Goal: Communication & Community: Answer question/provide support

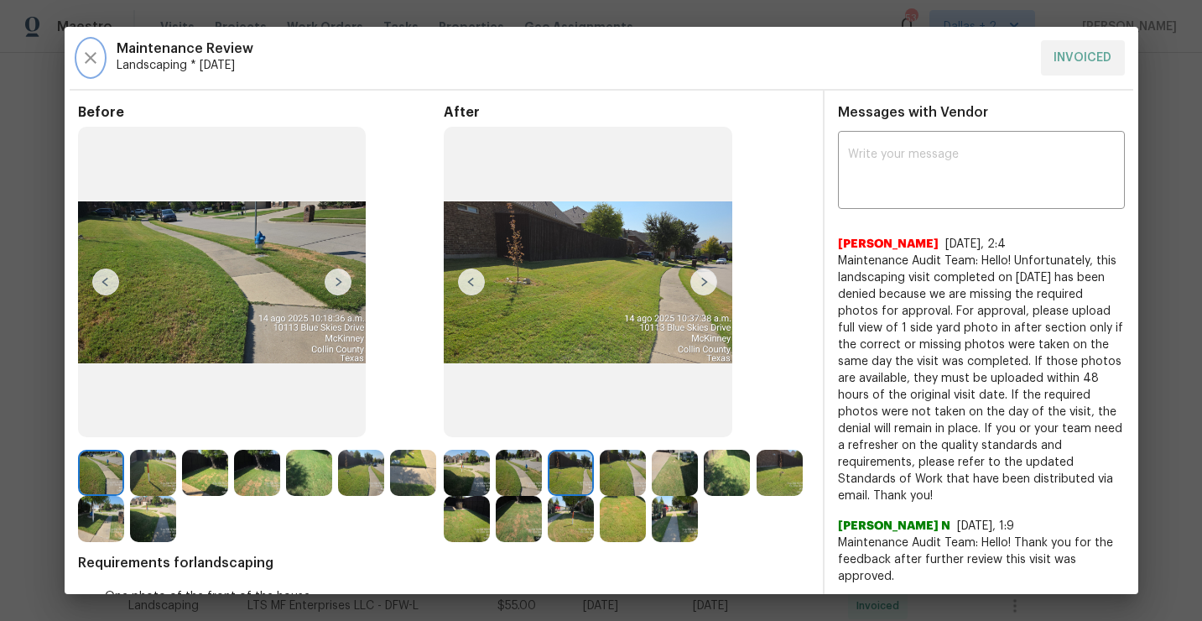
click at [98, 64] on icon "button" at bounding box center [91, 58] width 20 height 20
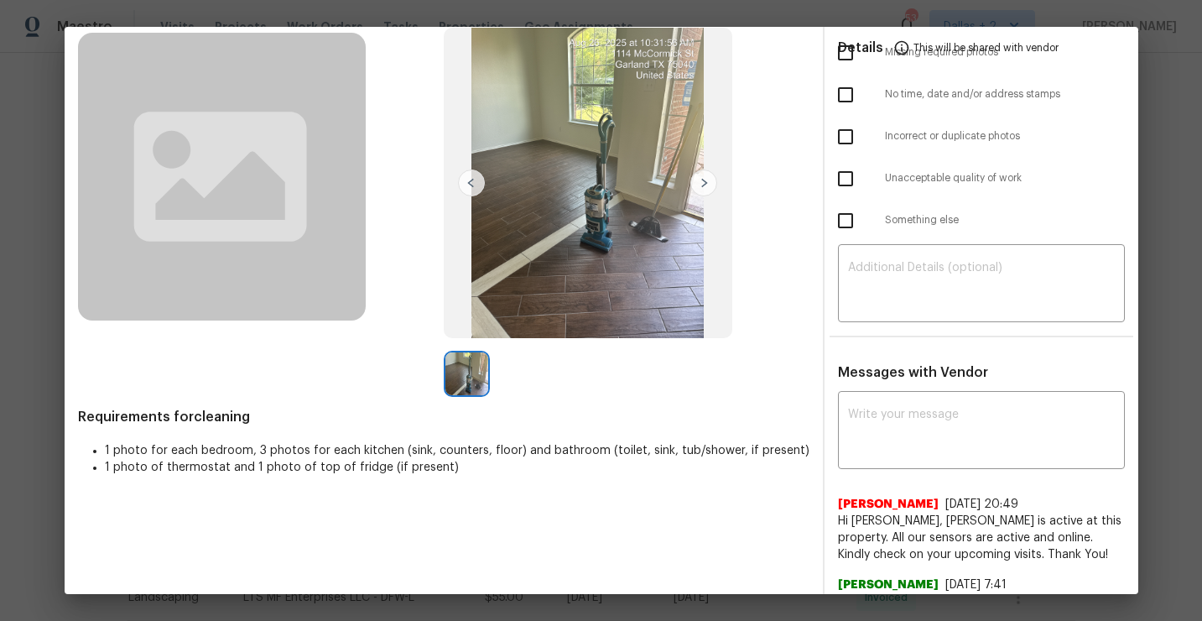
scroll to position [133, 0]
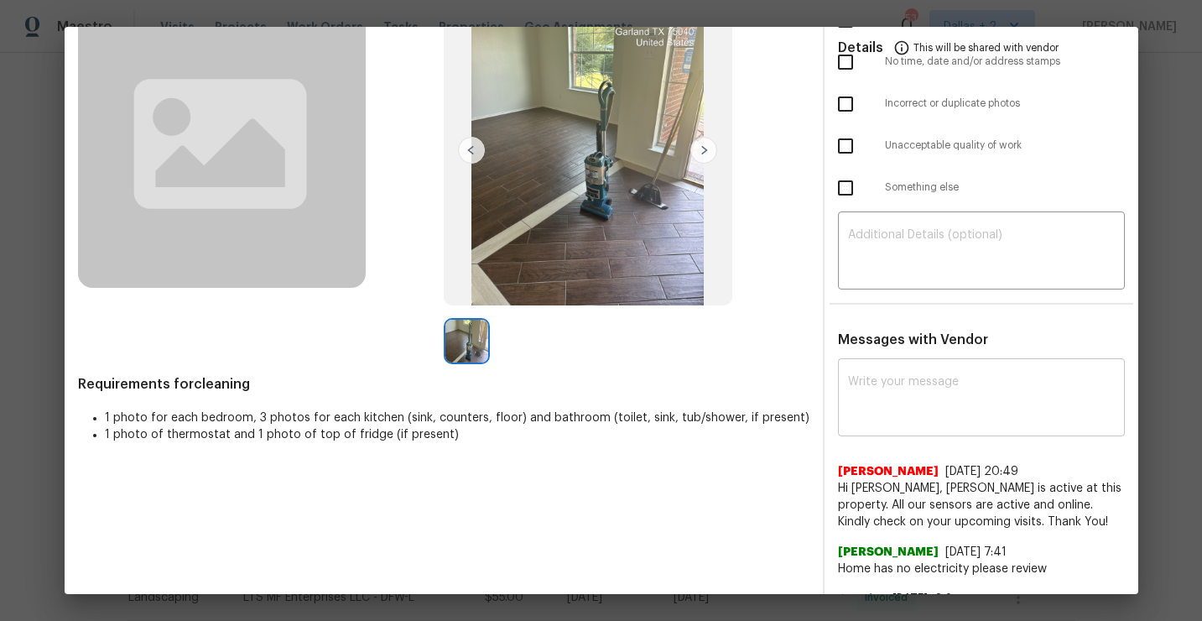
click at [877, 376] on textarea at bounding box center [981, 399] width 267 height 47
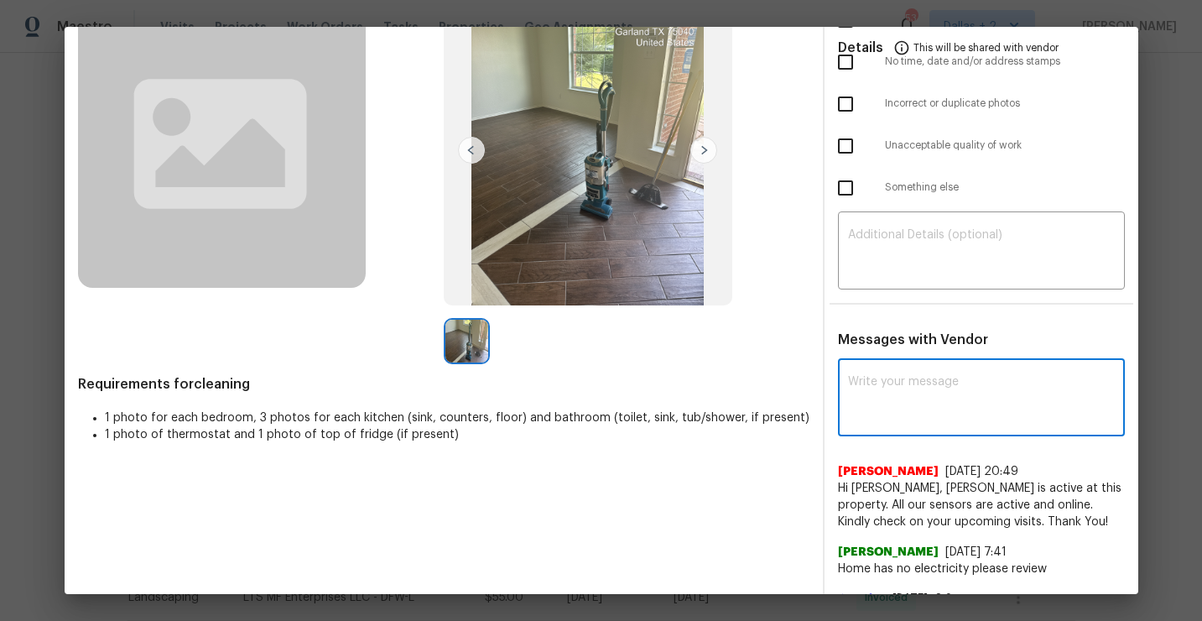
paste textarea "Maintenance Audit Team: Hello!"
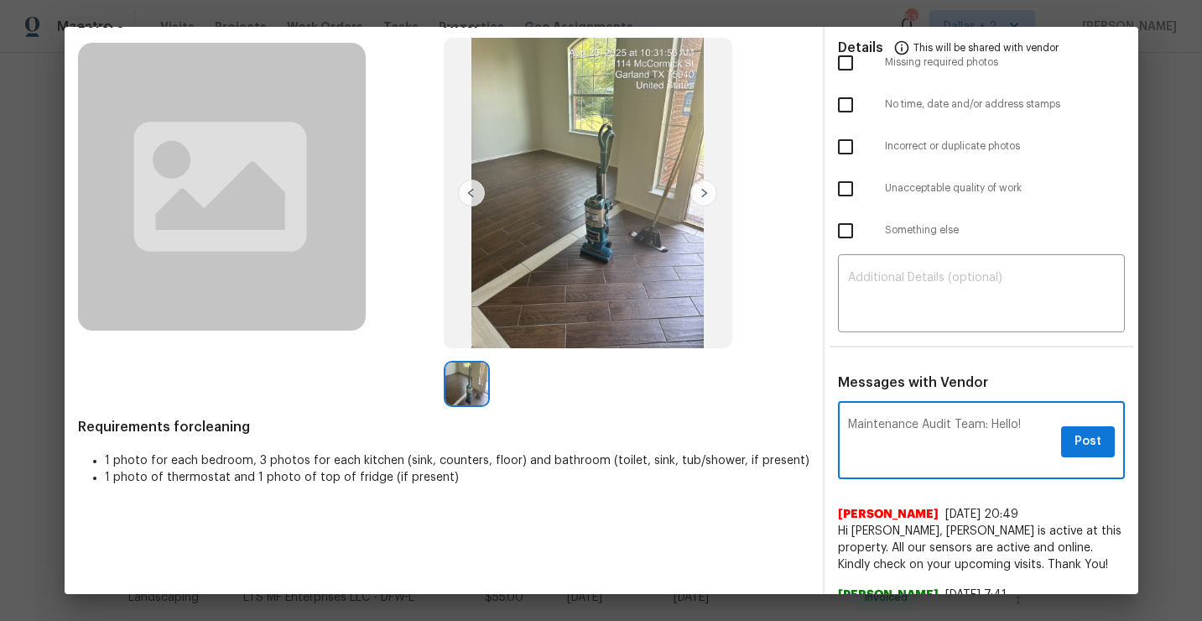
scroll to position [151, 0]
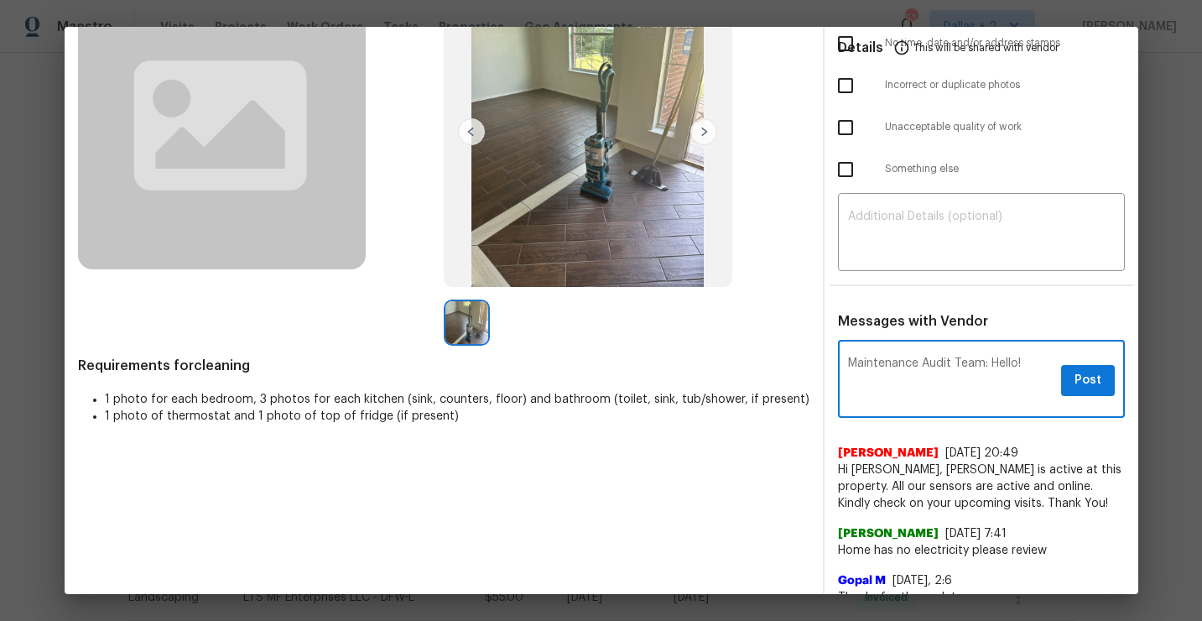
type textarea "Maintenance Audit Team: Hello!"
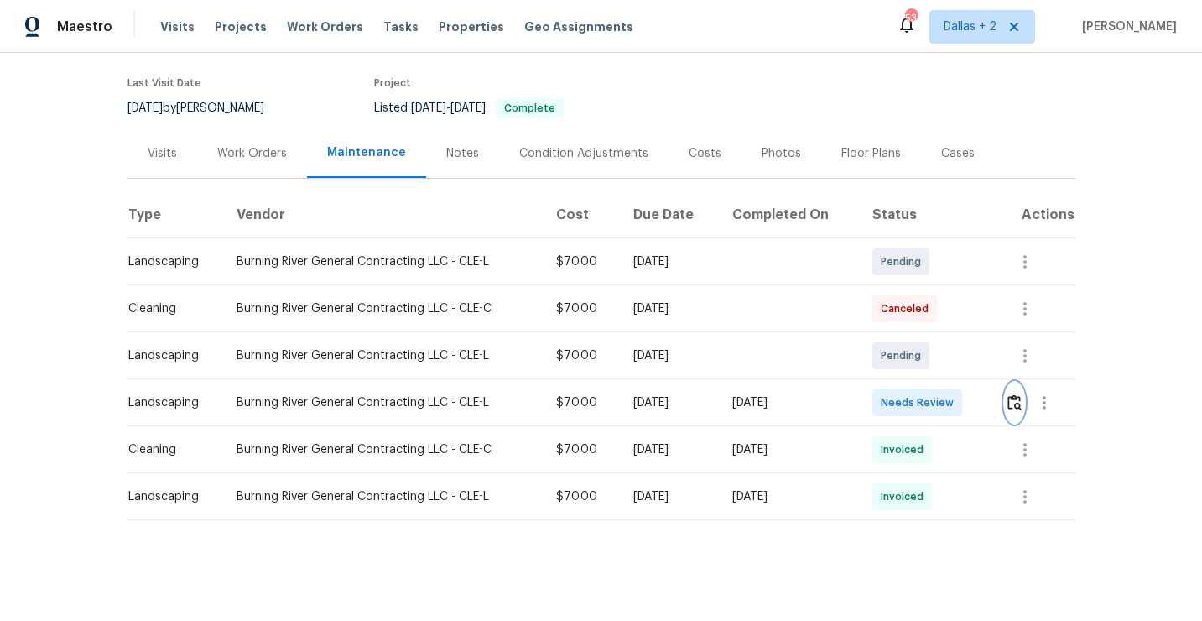
click at [1014, 402] on img "button" at bounding box center [1015, 402] width 14 height 16
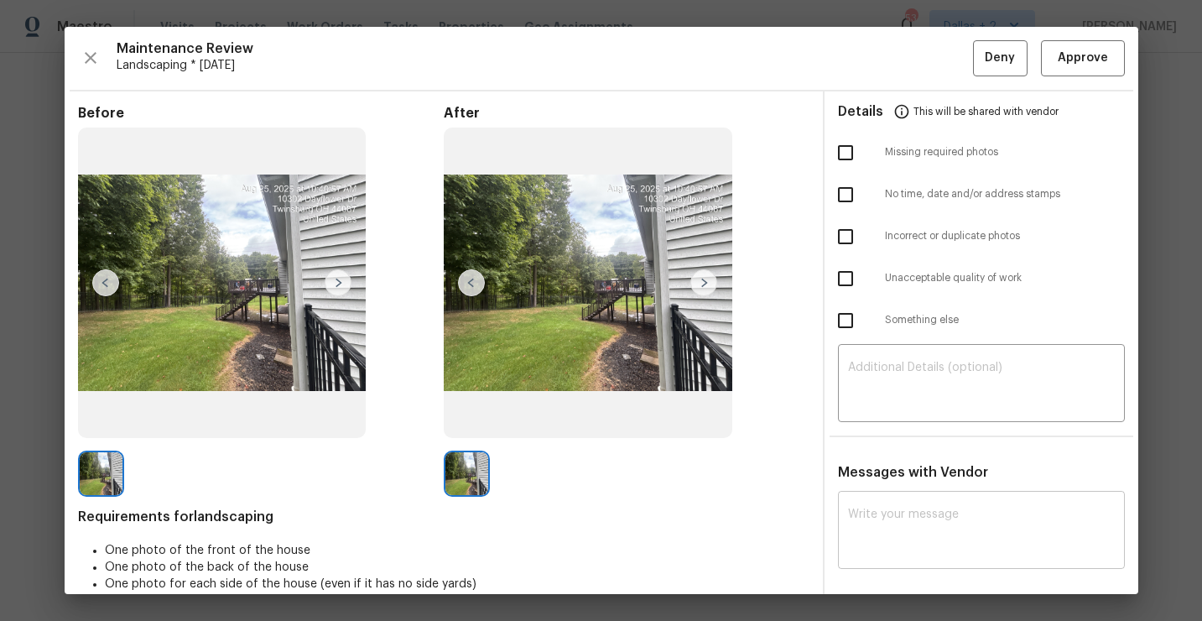
scroll to position [95, 0]
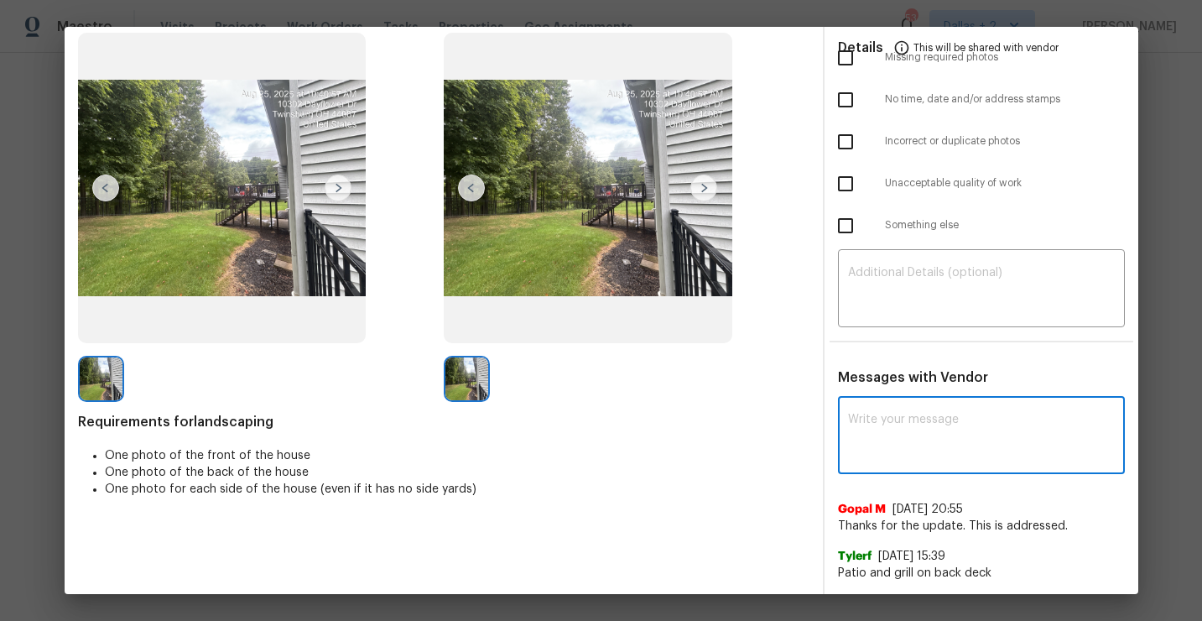
click at [935, 448] on textarea at bounding box center [981, 437] width 267 height 47
paste textarea "Maintenance Audit Team: Hello! Unfortunately this Landscaping visit completed o…"
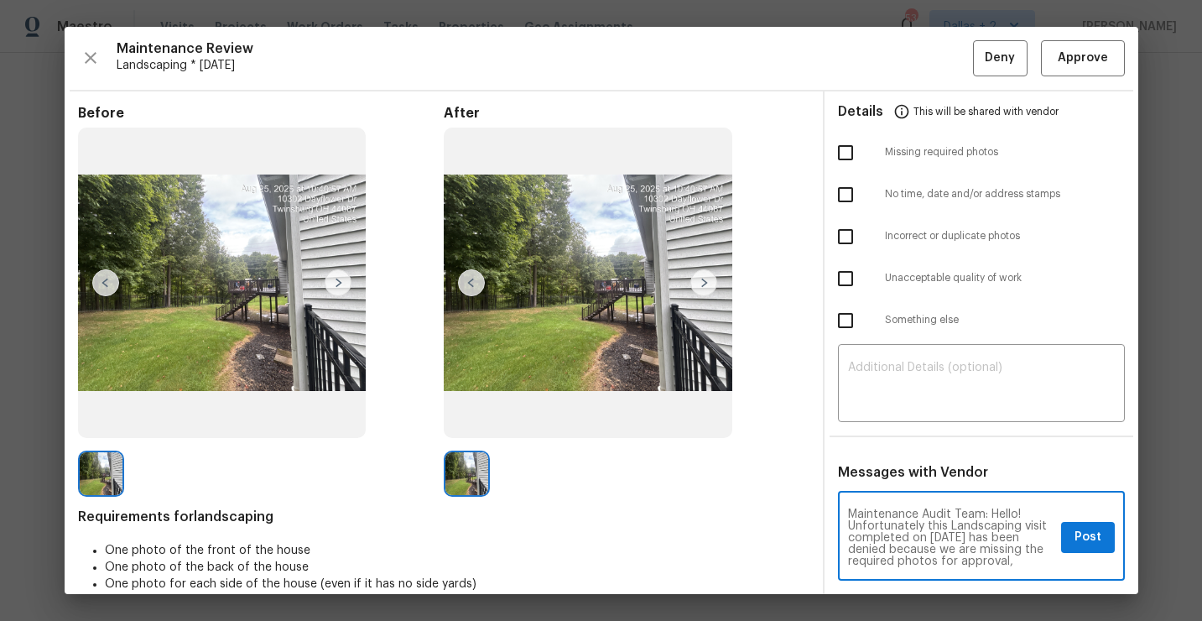
scroll to position [107, 0]
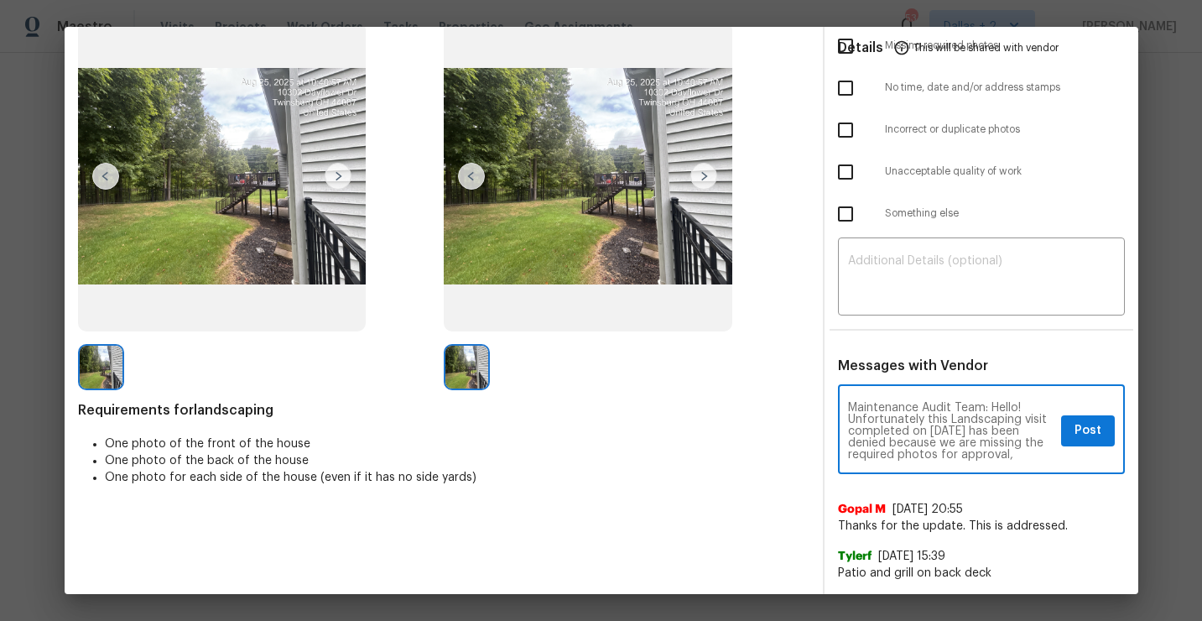
click at [951, 425] on textarea "Maintenance Audit Team: Hello! Unfortunately this Landscaping visit completed o…" at bounding box center [951, 431] width 206 height 59
click at [1031, 455] on textarea "Maintenance Audit Team: Hello! Unfortunately this Landscaping visit completed o…" at bounding box center [951, 431] width 206 height 59
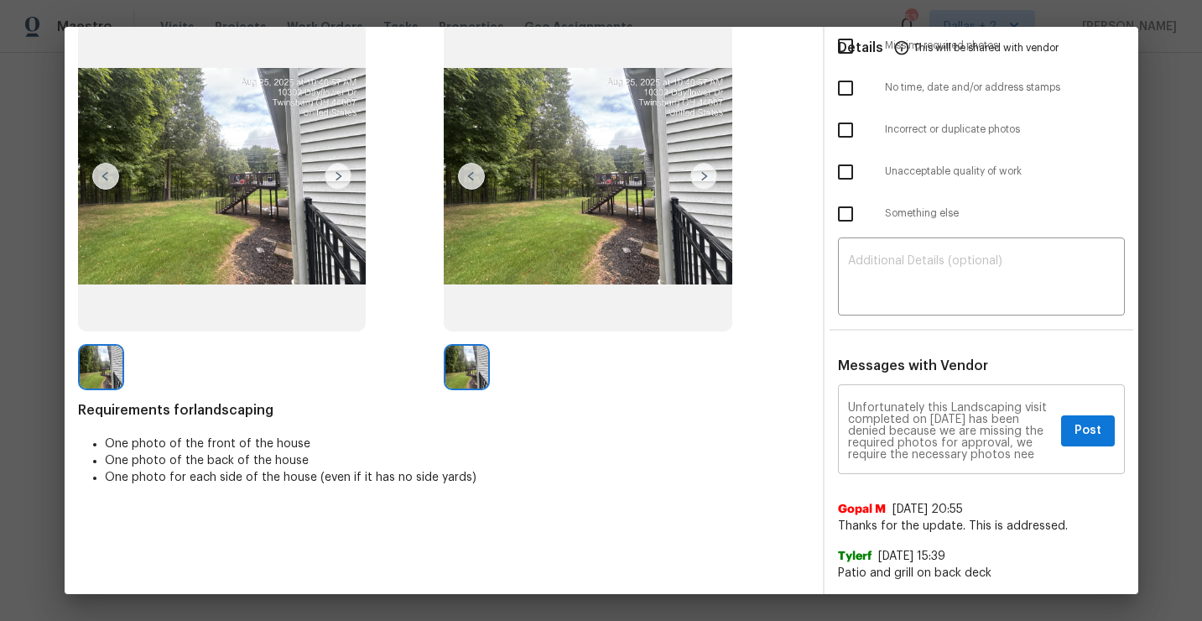
click at [907, 460] on div "Maintenance Audit Team: Hello! Unfortunately this Landscaping visit completed o…" at bounding box center [981, 431] width 287 height 86
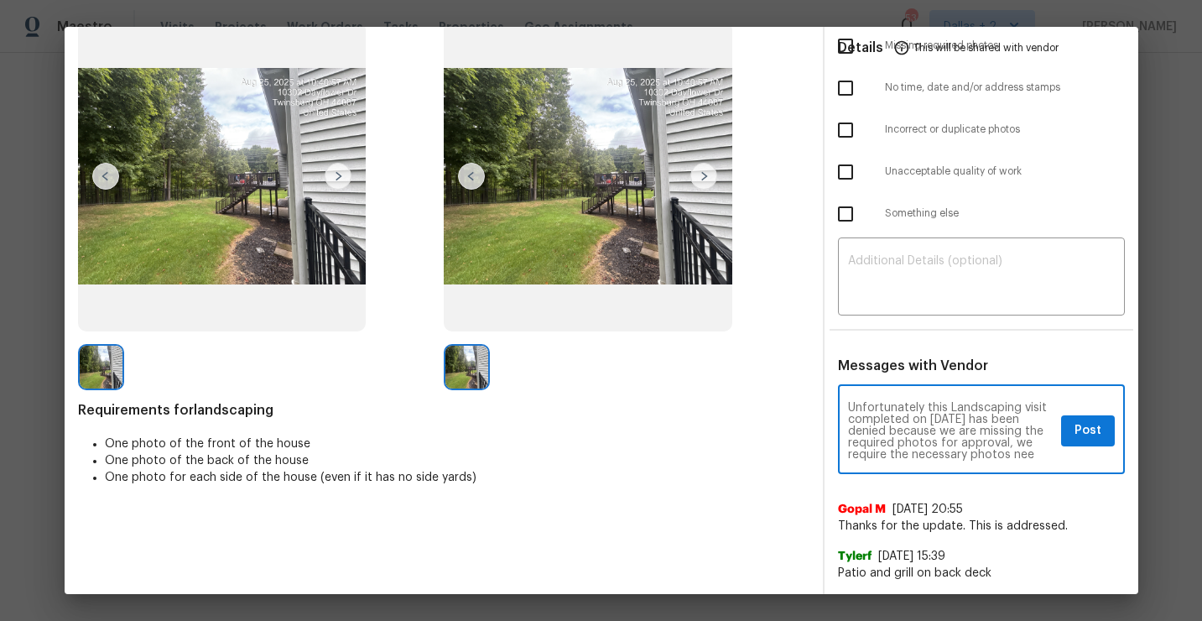
click at [910, 453] on textarea "Maintenance Audit Team: Hello! Unfortunately this Landscaping visit completed o…" at bounding box center [951, 431] width 206 height 59
click at [1047, 467] on div "Maintenance Audit Team: Hello! Unfortunately this Landscaping visit completed o…" at bounding box center [981, 431] width 287 height 86
click at [1044, 455] on textarea "Maintenance Audit Team: Hello! Unfortunately this Landscaping visit completed o…" at bounding box center [951, 431] width 206 height 59
drag, startPoint x: 959, startPoint y: 458, endPoint x: 893, endPoint y: 457, distance: 65.4
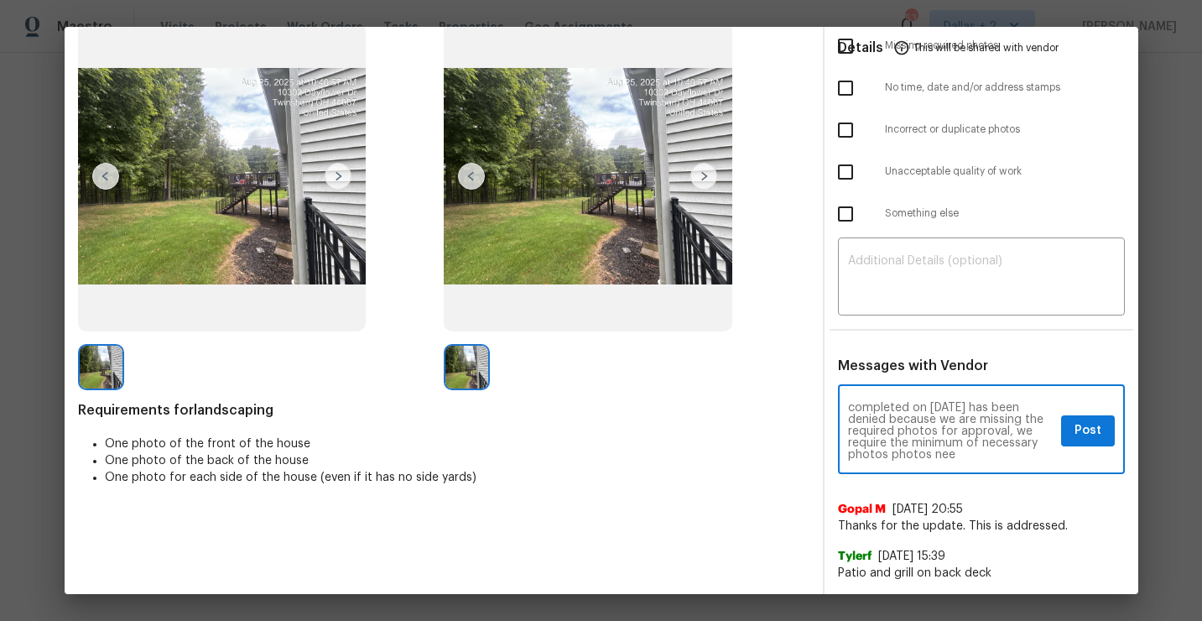
click at [893, 457] on textarea "Maintenance Audit Team: Hello! Unfortunately this Landscaping visit completed o…" at bounding box center [951, 431] width 206 height 59
paste textarea "and they must be uploaded within 48 hours of the original visit date. If the re…"
type textarea "Maintenance Audit Team: Hello! Unfortunately this Landscaping visit completed o…"
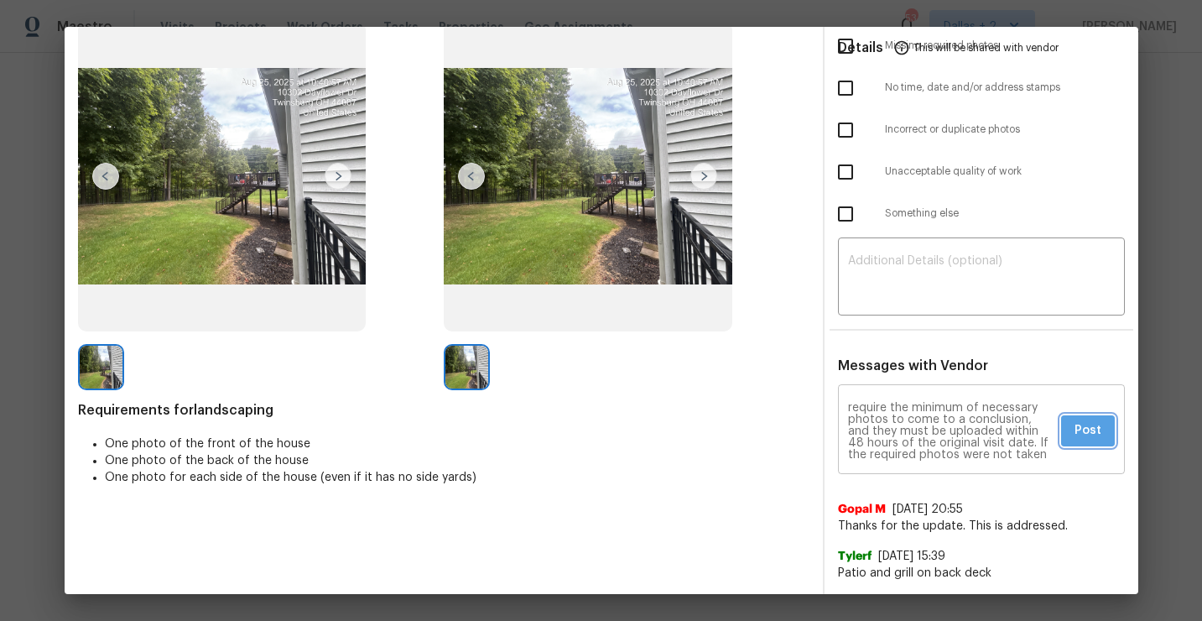
click at [1090, 426] on span "Post" at bounding box center [1088, 430] width 27 height 21
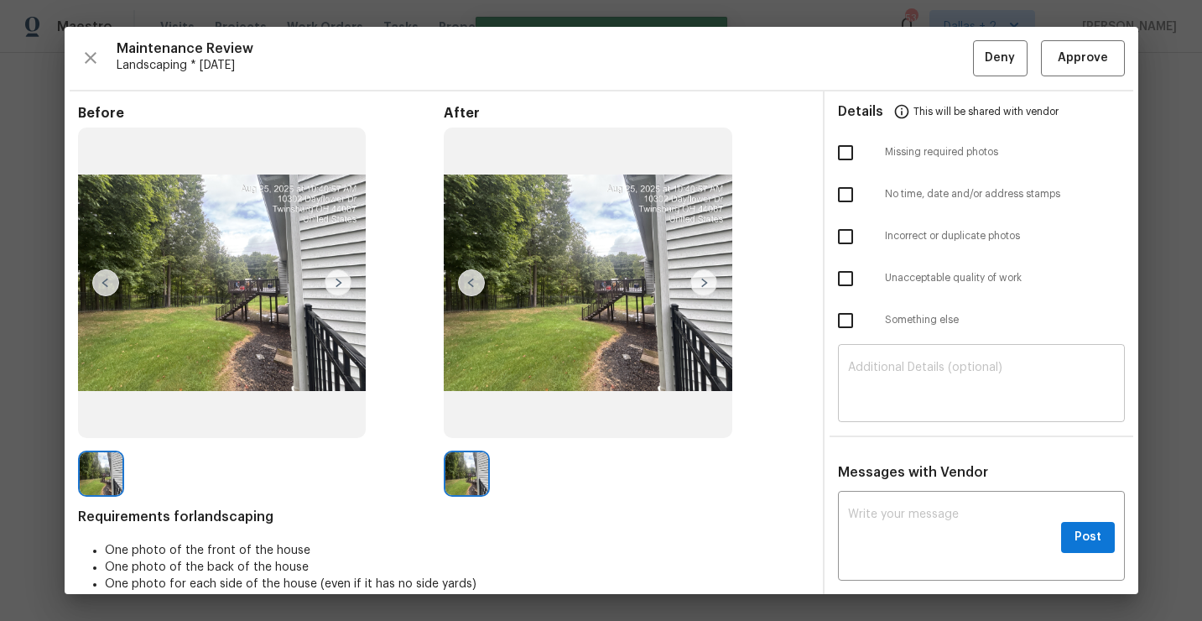
scroll to position [0, 0]
click at [846, 148] on input "checkbox" at bounding box center [845, 152] width 35 height 35
checkbox input "true"
click at [1005, 58] on span "Deny" at bounding box center [1000, 58] width 30 height 21
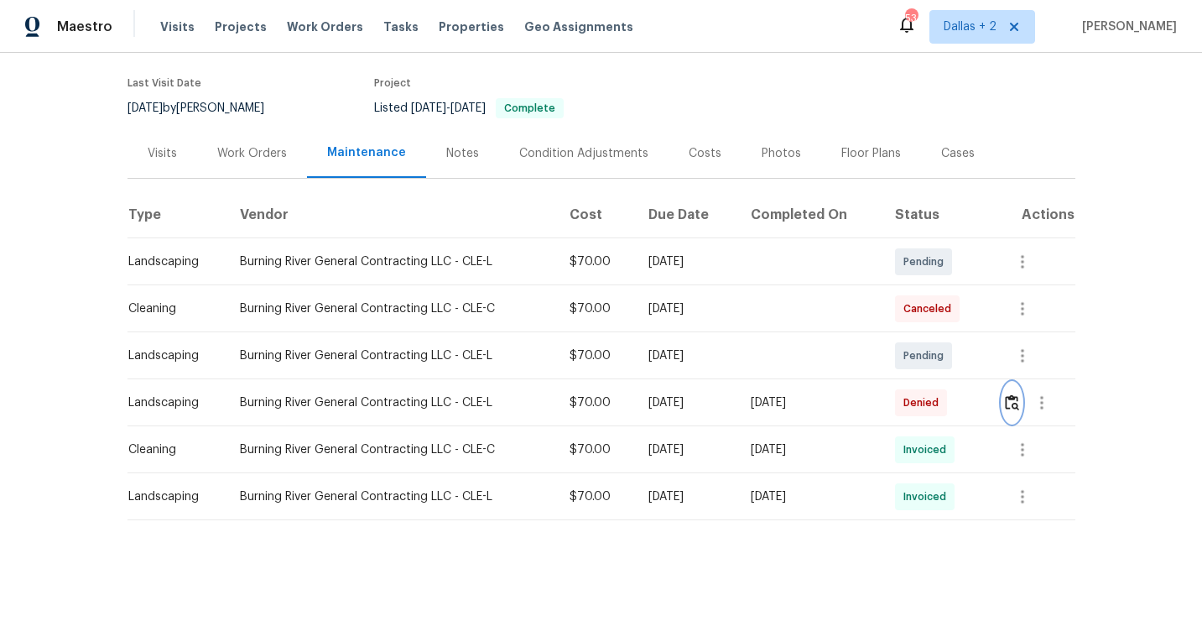
click at [1018, 403] on img "button" at bounding box center [1012, 402] width 14 height 16
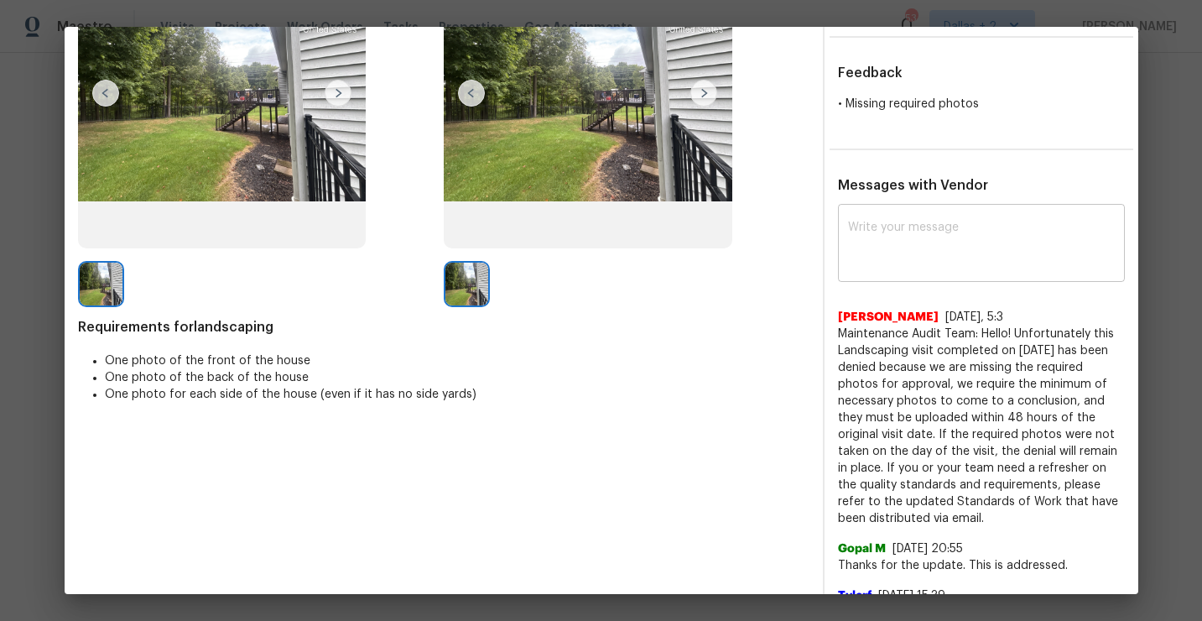
scroll to position [203, 0]
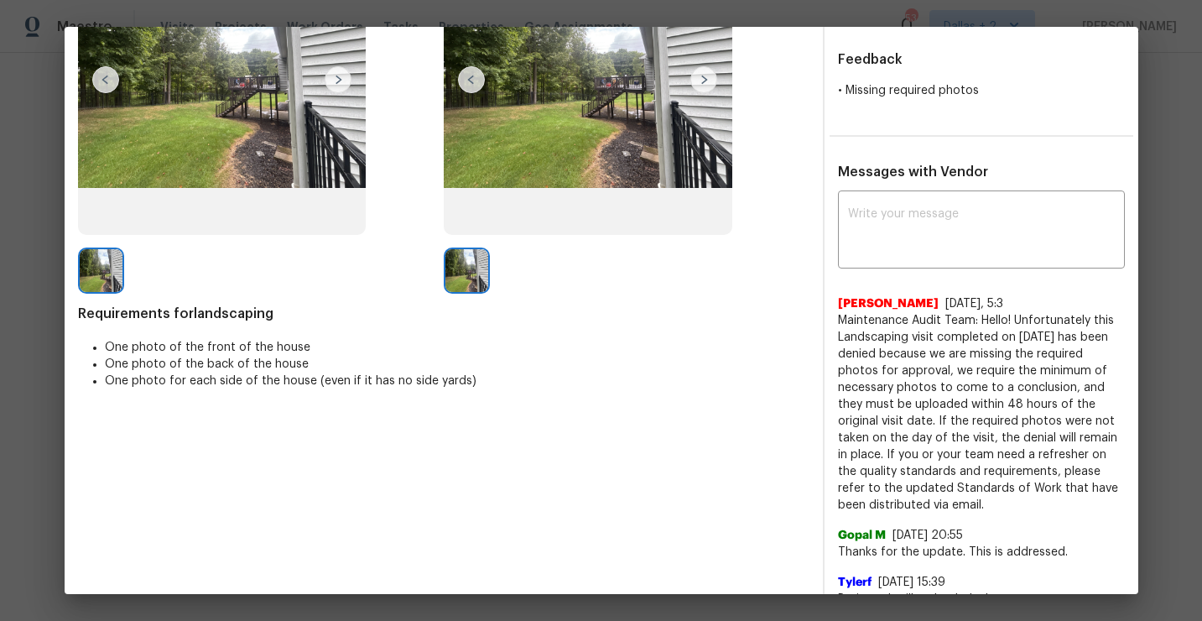
drag, startPoint x: 972, startPoint y: 508, endPoint x: 830, endPoint y: 324, distance: 233.2
click at [830, 324] on div "x ​ Jithin Franklin 8/29/25, 5:3 Maintenance Audit Team: Hello! Unfortunately t…" at bounding box center [982, 401] width 314 height 413
copy span "Maintenance Audit Team: Hello! Unfortunately this Landscaping visit completed o…"
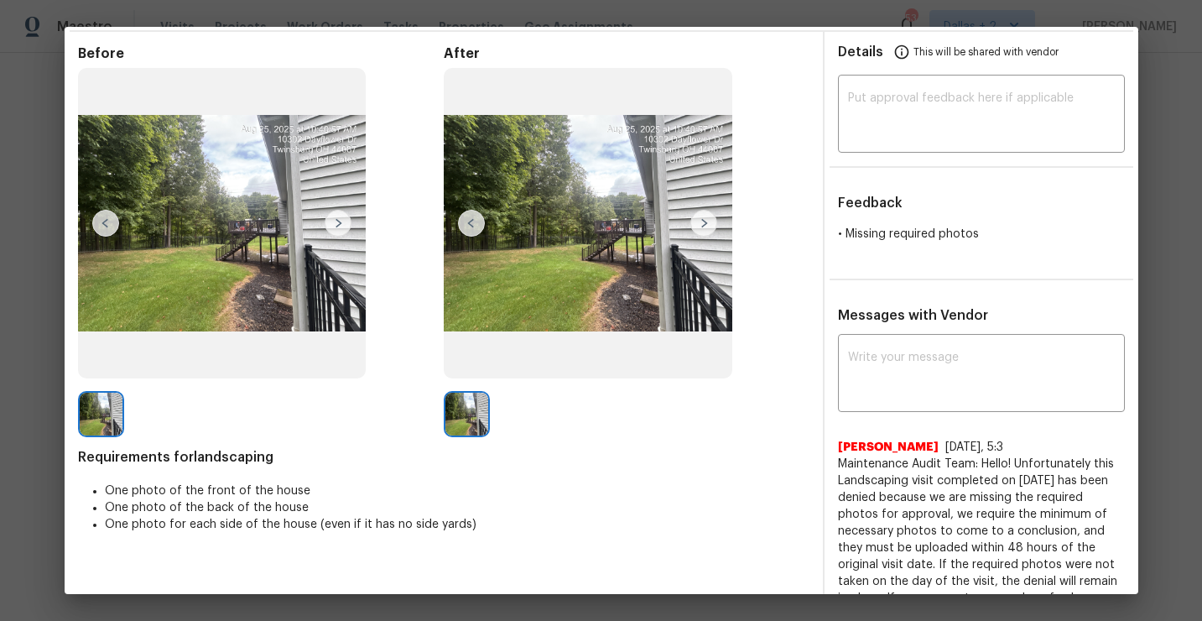
scroll to position [0, 0]
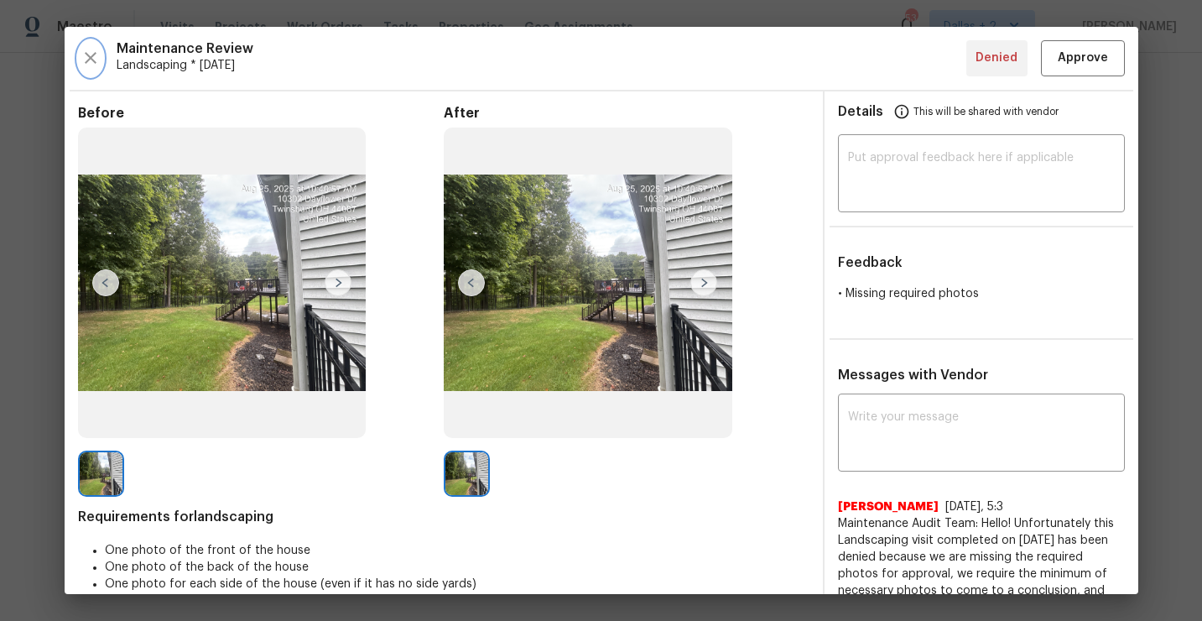
click at [87, 55] on icon "button" at bounding box center [91, 58] width 20 height 20
